Goal: Task Accomplishment & Management: Manage account settings

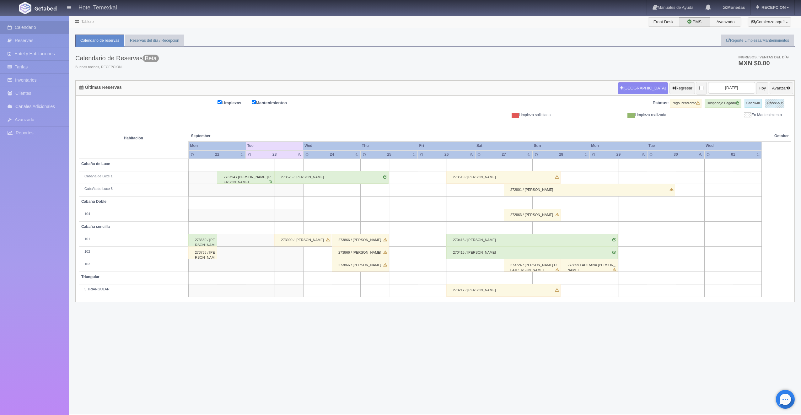
click at [201, 241] on div "273630 / Dora Garcia" at bounding box center [202, 240] width 29 height 13
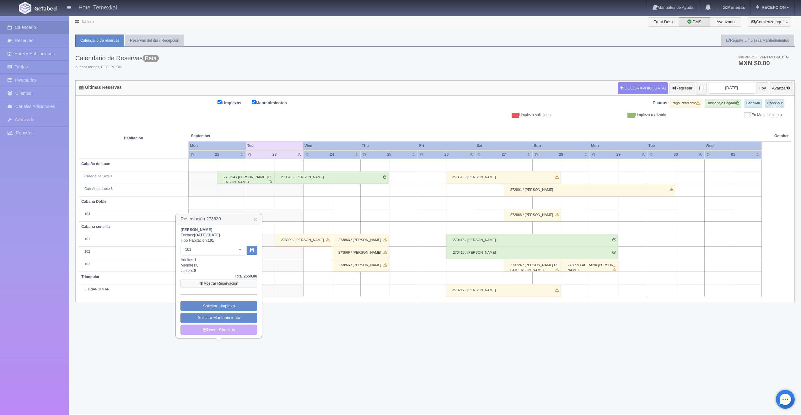
click at [226, 285] on link "Mostrar Reservación" at bounding box center [218, 283] width 77 height 9
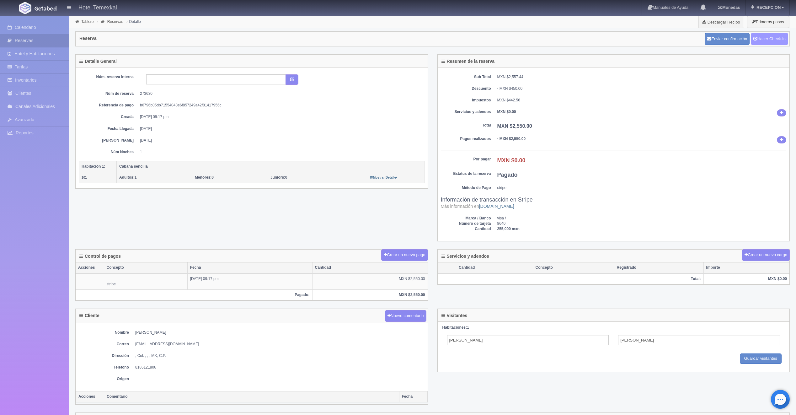
click at [765, 35] on link "Hacer Check-In" at bounding box center [769, 39] width 37 height 12
click at [756, 45] on div "Enviar confirmación Hacer Check-Out" at bounding box center [745, 38] width 90 height 15
click at [756, 41] on link "Hacer Check-Out" at bounding box center [768, 39] width 40 height 12
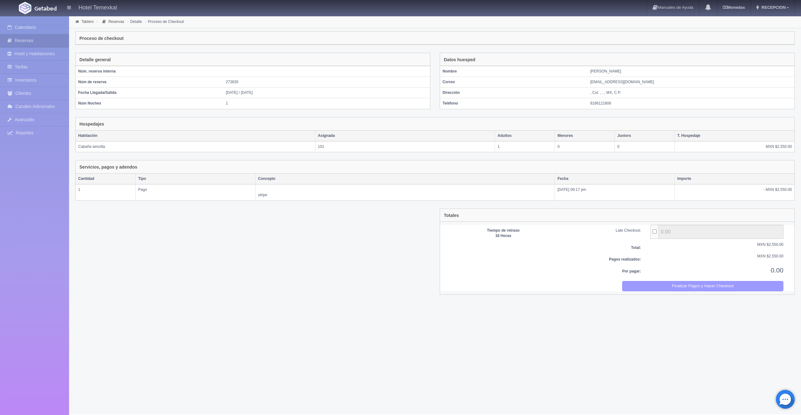
click at [660, 286] on button "Finalizar Pagos y Hacer Checkout" at bounding box center [703, 286] width 162 height 10
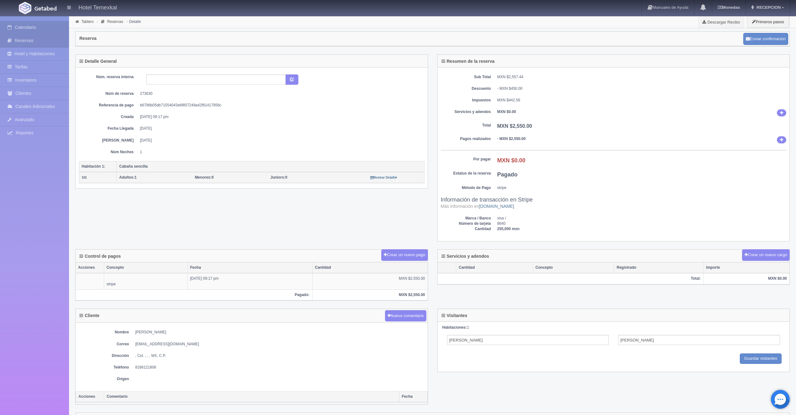
click at [47, 25] on link "Calendario" at bounding box center [34, 27] width 69 height 13
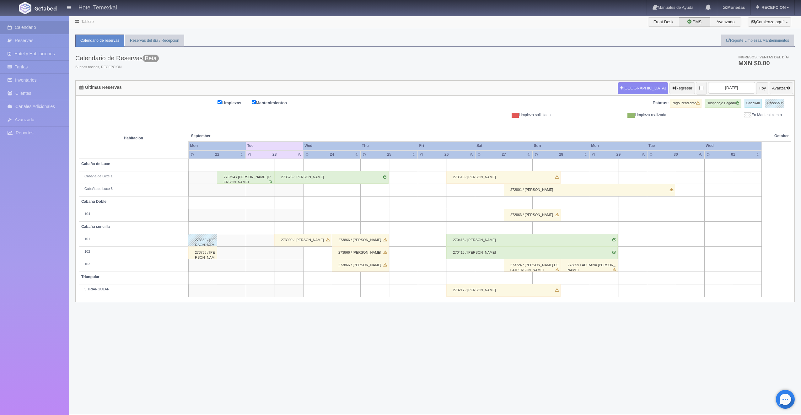
click at [201, 253] on div "273768 / FERNANDA RUBIO" at bounding box center [202, 252] width 29 height 13
click at [0, 0] on div "Fechas: / Tipo Habitación: Seleccionar hab. No elements found. Consider changin…" at bounding box center [0, 0] width 0 height 0
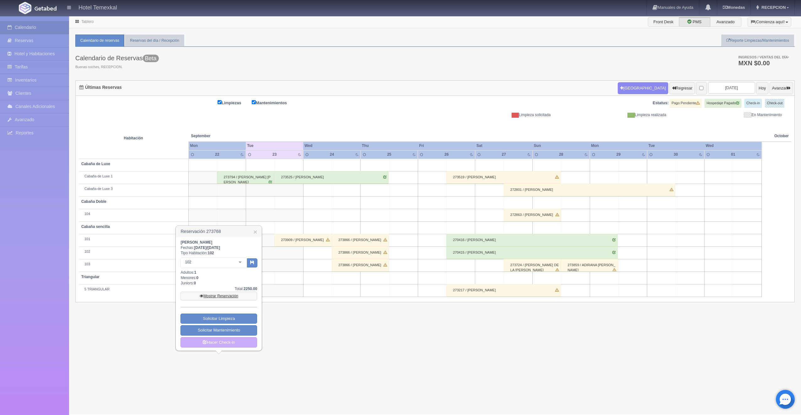
drag, startPoint x: 203, startPoint y: 255, endPoint x: 223, endPoint y: 295, distance: 44.6
click at [223, 295] on link "Mostrar Reservación" at bounding box center [218, 295] width 77 height 9
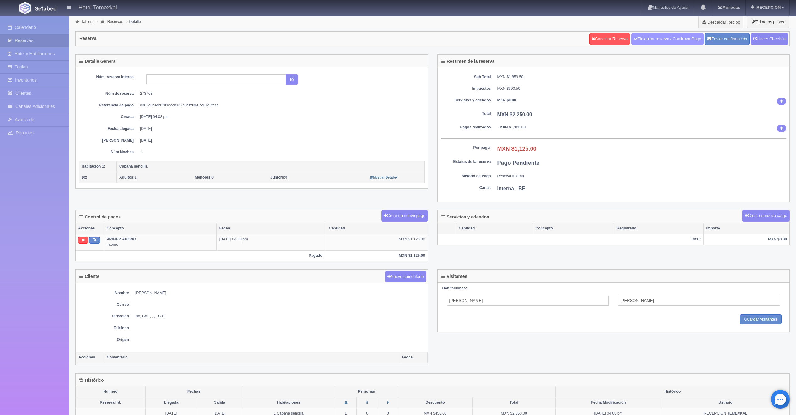
click at [680, 35] on link "Finiquitar reserva / Confirmar Pago" at bounding box center [667, 39] width 72 height 12
click at [751, 43] on link "Hacer Check-In" at bounding box center [769, 39] width 37 height 12
click at [751, 42] on link "Hacer Check-In" at bounding box center [769, 39] width 37 height 12
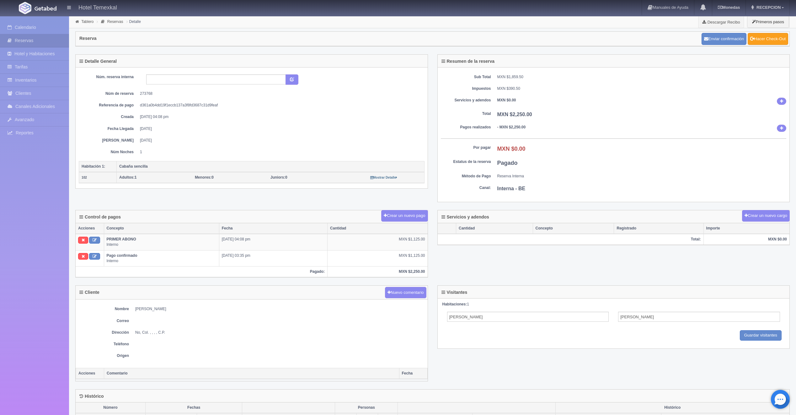
click at [764, 37] on link "Hacer Check-Out" at bounding box center [768, 39] width 40 height 12
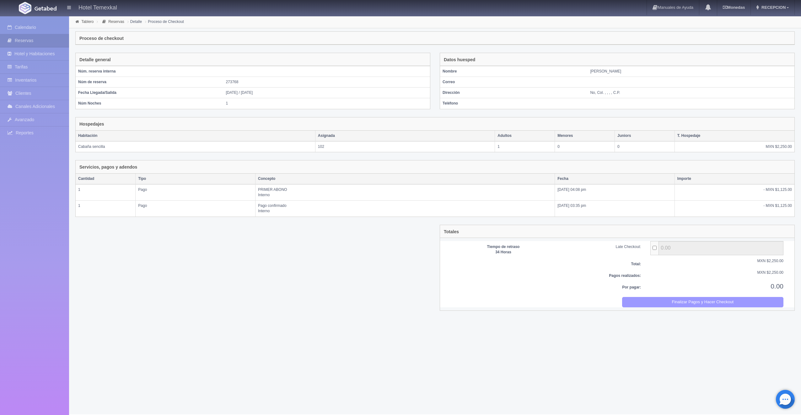
click at [717, 301] on button "Finalizar Pagos y Hacer Checkout" at bounding box center [703, 302] width 162 height 10
click at [430, 31] on div "Proceso de checkout" at bounding box center [434, 37] width 719 height 13
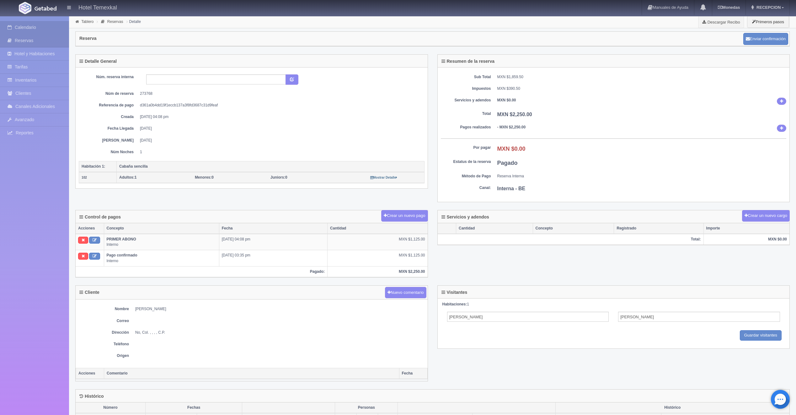
click at [45, 23] on link "Calendario" at bounding box center [34, 27] width 69 height 13
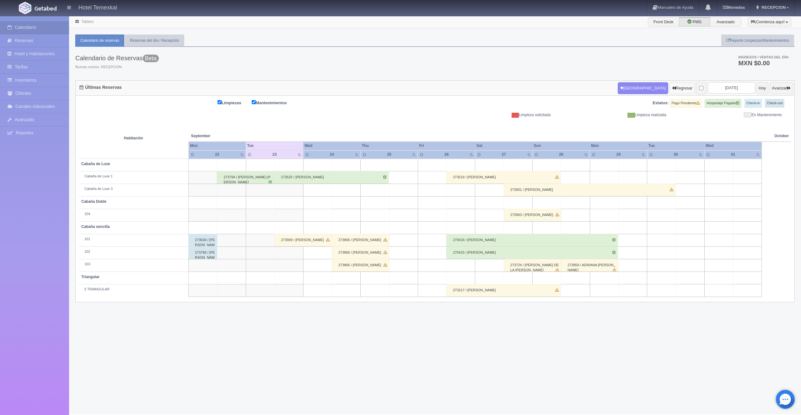
click at [669, 90] on button "Regresar" at bounding box center [681, 88] width 25 height 12
